Goal: Go to known website: Go to known website

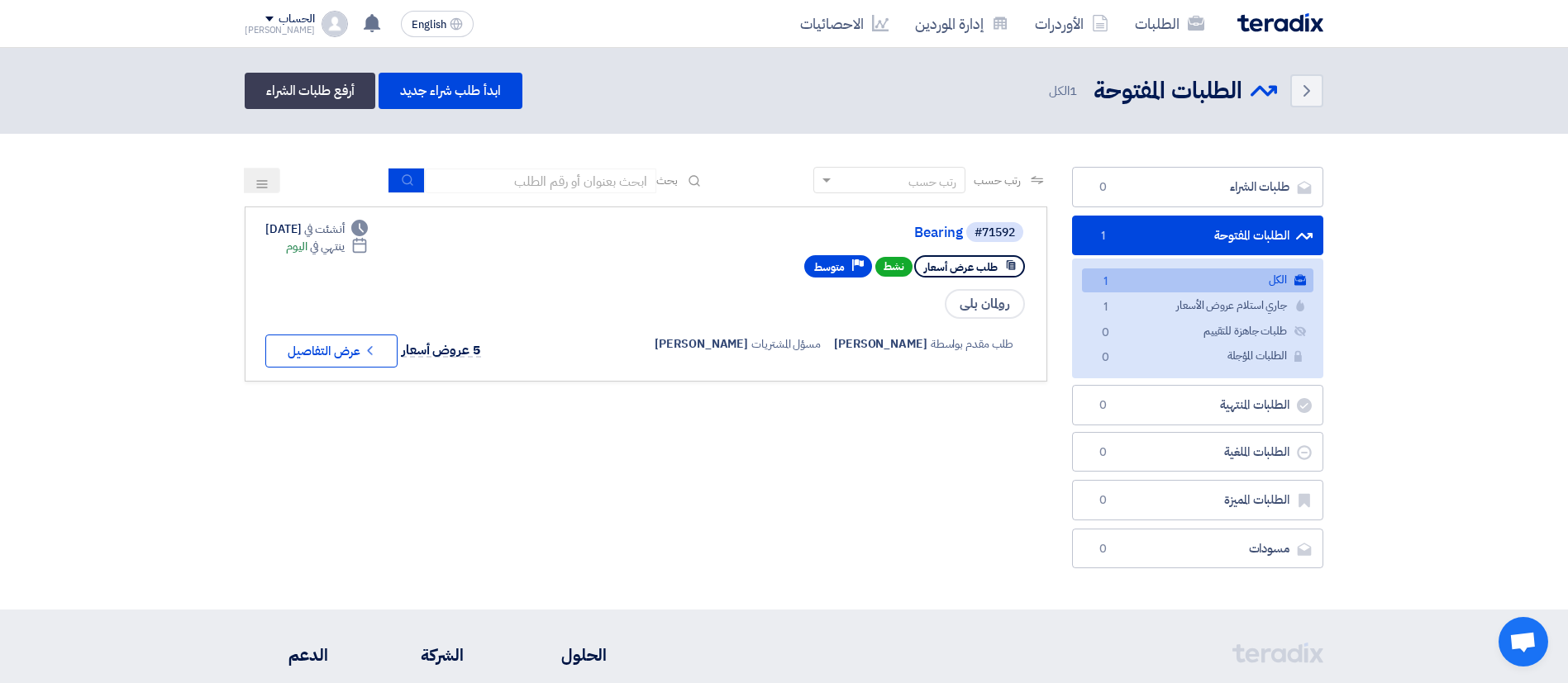
click at [561, 459] on div "رتب حسب رتب حسب بحث مجال الطلب مسؤول المشتريات نوع الطلب" at bounding box center [646, 371] width 827 height 410
